Goal: Task Accomplishment & Management: Manage account settings

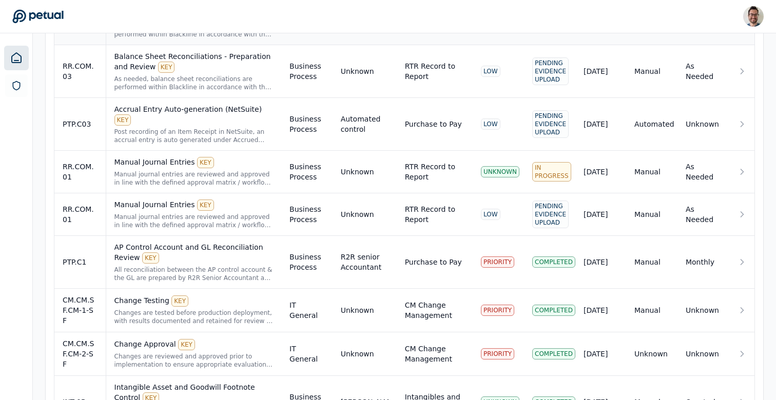
scroll to position [1135, 0]
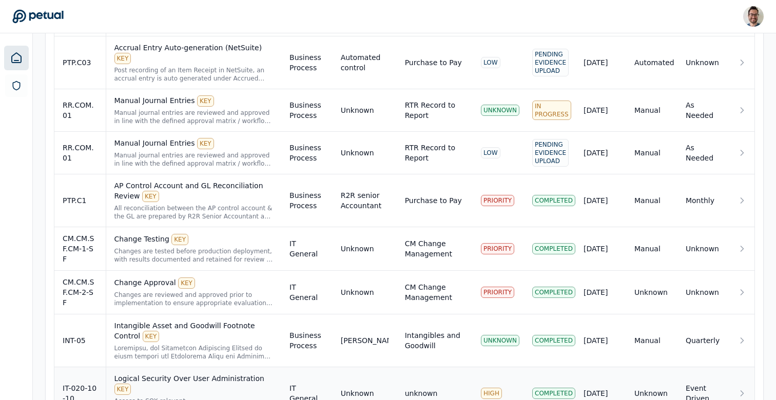
click at [188, 397] on div "Access to SOX relevant systems/applications/databases are requested by the user…" at bounding box center [193, 405] width 159 height 16
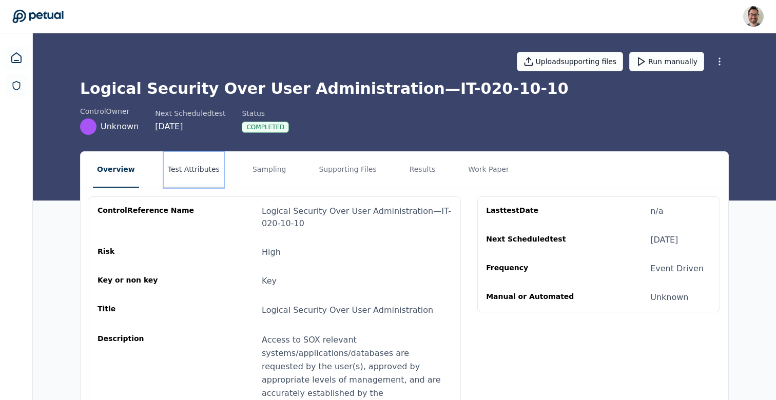
click at [186, 157] on button "Test Attributes" at bounding box center [194, 170] width 60 height 36
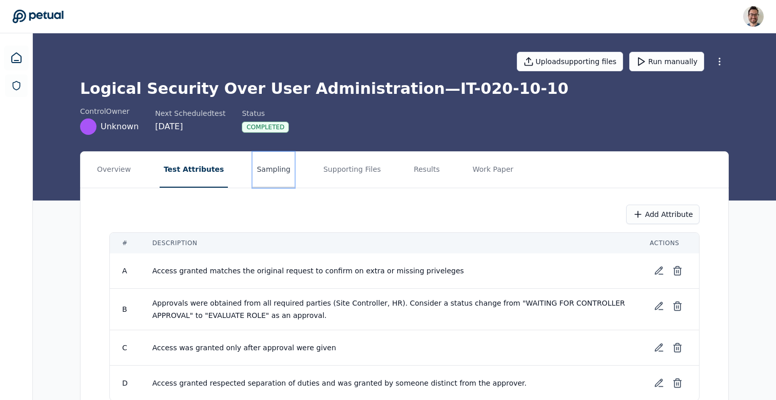
click at [260, 176] on button "Sampling" at bounding box center [273, 170] width 42 height 36
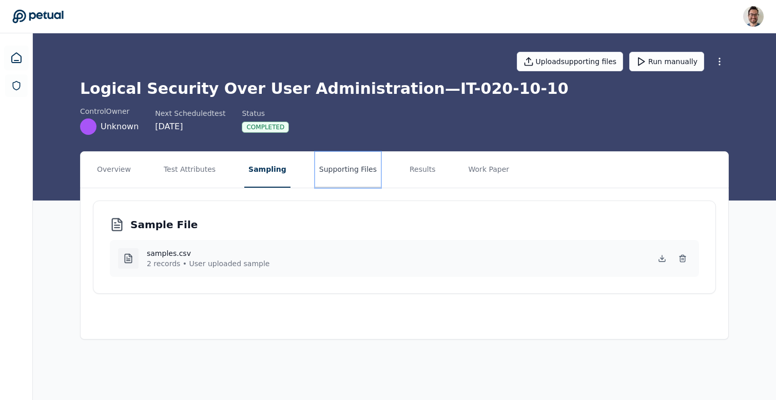
click at [339, 180] on button "Supporting Files" at bounding box center [348, 170] width 66 height 36
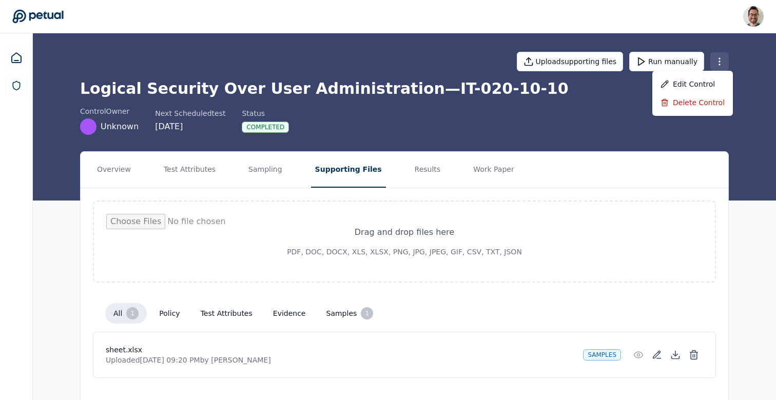
click at [717, 55] on html "[PERSON_NAME] [PERSON_NAME][EMAIL_ADDRESS] Sign out Upload supporting files Run…" at bounding box center [388, 212] width 776 height 424
click at [687, 106] on div "Delete control" at bounding box center [692, 102] width 81 height 18
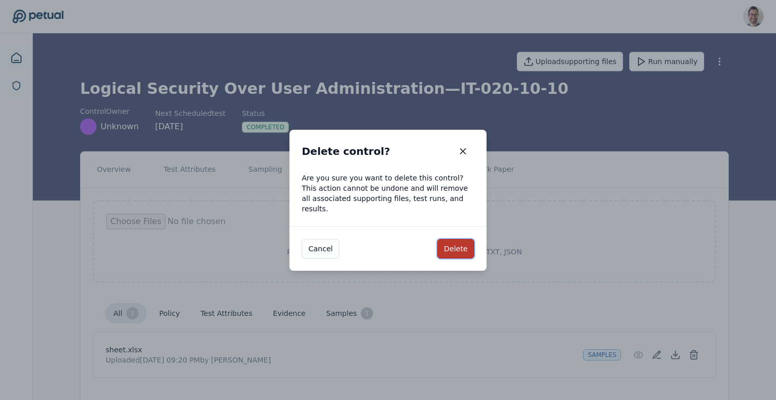
click at [452, 247] on button "Delete" at bounding box center [455, 248] width 37 height 19
